Goal: Task Accomplishment & Management: Use online tool/utility

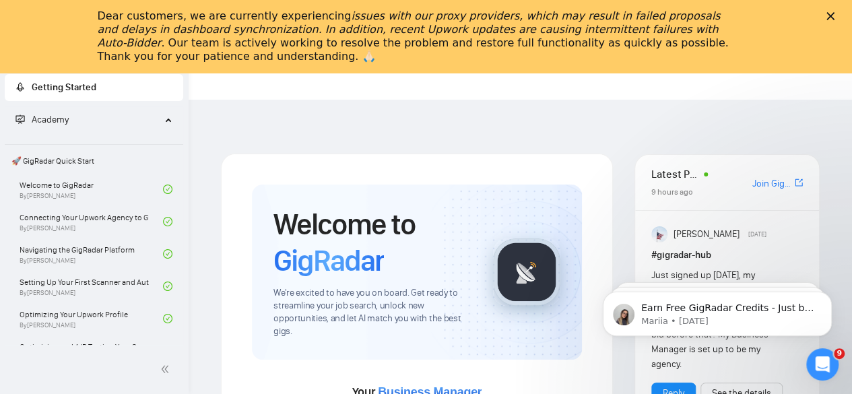
click at [834, 18] on polygon "Close" at bounding box center [830, 16] width 8 height 8
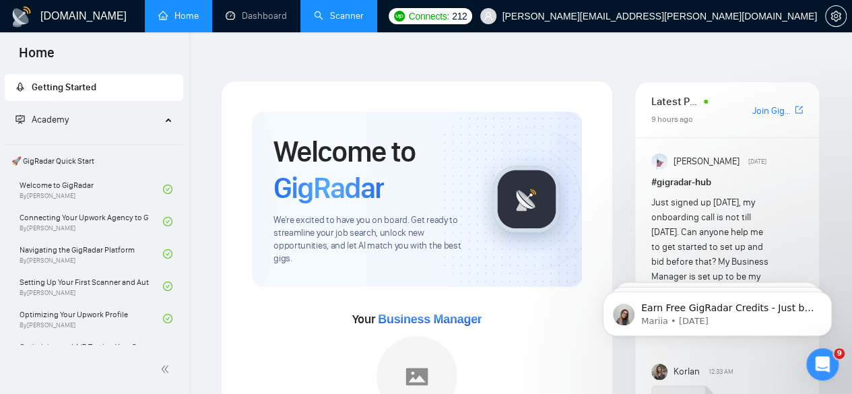
click at [233, 11] on link "Dashboard" at bounding box center [255, 15] width 61 height 11
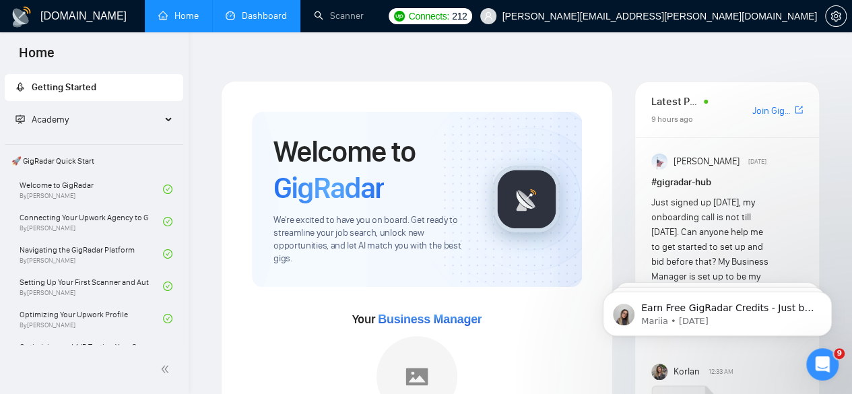
drag, startPoint x: 346, startPoint y: 13, endPoint x: 285, endPoint y: 0, distance: 62.1
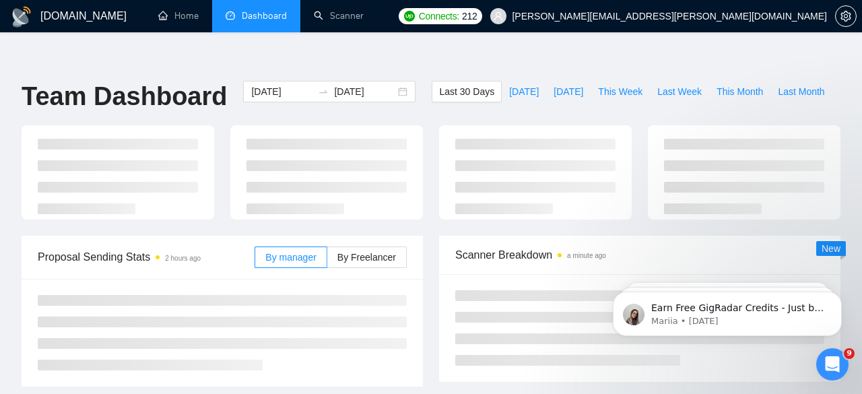
type input "2025-07-29"
type input "2025-08-28"
